Goal: Task Accomplishment & Management: Use online tool/utility

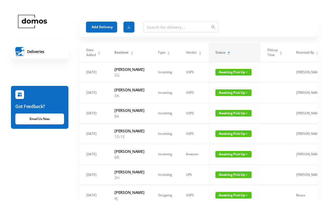
scroll to position [-6, 0]
click at [102, 31] on button "Add Delivery" at bounding box center [101, 27] width 31 height 11
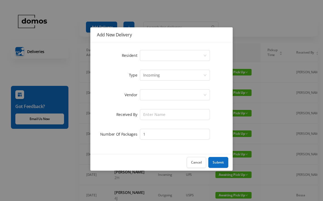
click at [173, 57] on div "Select a person" at bounding box center [173, 55] width 60 height 10
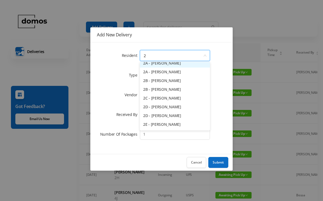
scroll to position [2, 0]
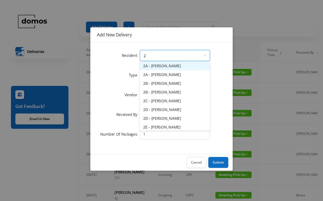
type input "2d"
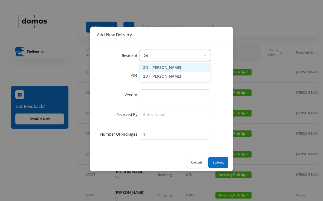
scroll to position [0, 0]
click at [178, 68] on li "2D - [PERSON_NAME]" at bounding box center [175, 67] width 70 height 9
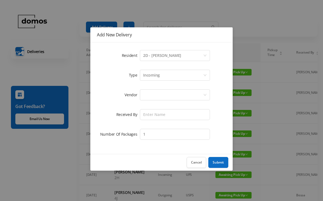
click at [184, 93] on div at bounding box center [173, 95] width 60 height 10
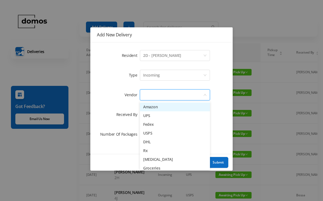
click at [164, 105] on li "Amazon" at bounding box center [175, 107] width 70 height 9
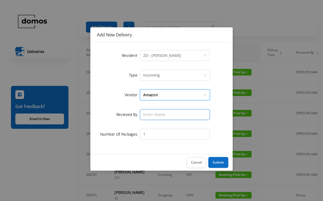
click at [172, 114] on input "text" at bounding box center [175, 114] width 70 height 11
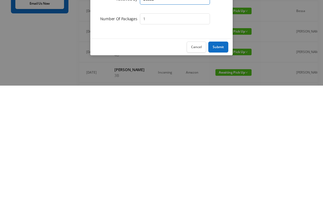
type input "Bessa"
click at [223, 157] on button "Submit" at bounding box center [218, 162] width 20 height 11
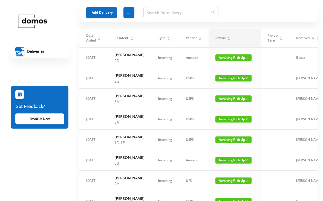
scroll to position [15, 0]
click at [230, 82] on span "Awaiting Pick Up" at bounding box center [233, 78] width 36 height 7
click at [224, 105] on link "Picked Up" at bounding box center [230, 106] width 36 height 9
